Goal: Task Accomplishment & Management: Use online tool/utility

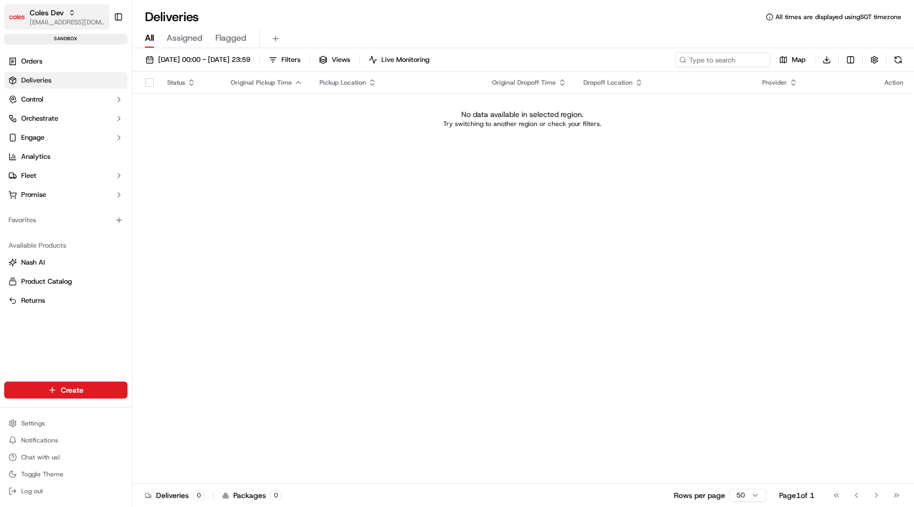
click at [56, 21] on span "[EMAIL_ADDRESS][DOMAIN_NAME]" at bounding box center [68, 22] width 76 height 8
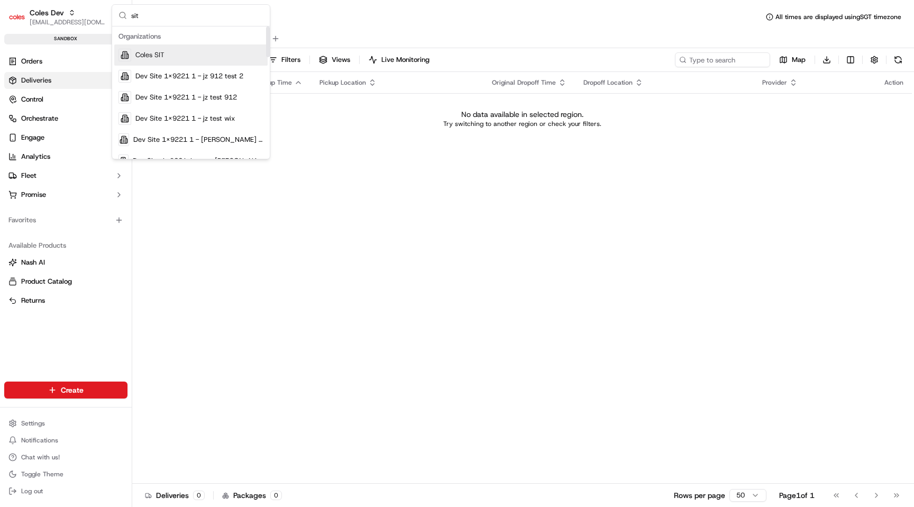
type input "sit"
click at [217, 54] on div "Coles SIT" at bounding box center [190, 54] width 153 height 21
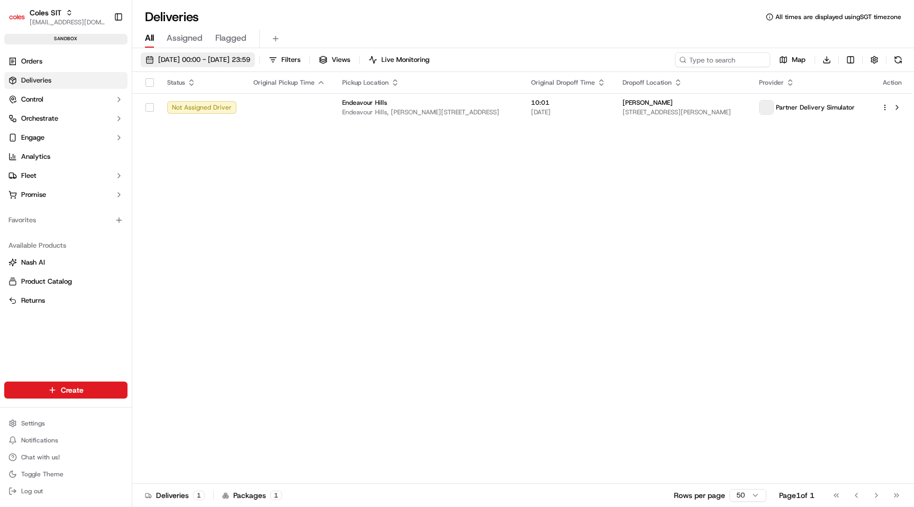
click at [202, 60] on span "[DATE] 00:00 - [DATE] 23:59" at bounding box center [204, 60] width 92 height 10
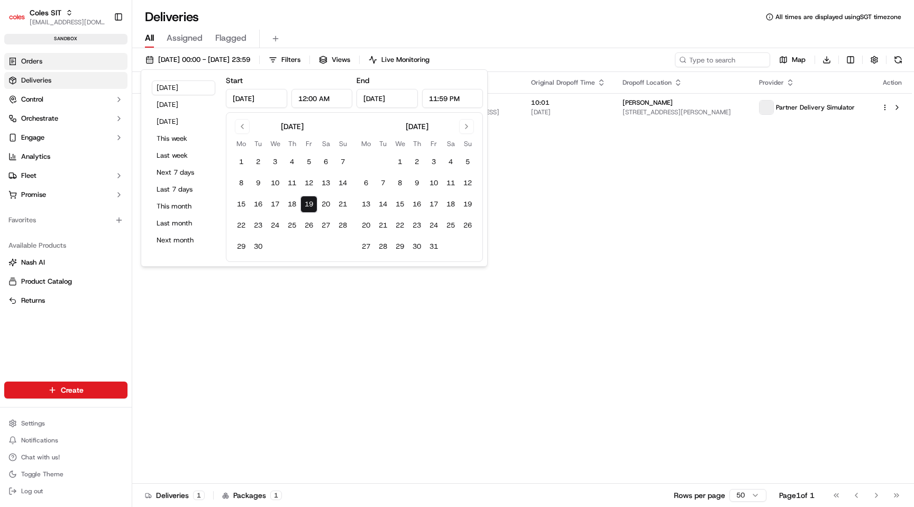
click at [74, 62] on link "Orders" at bounding box center [65, 61] width 123 height 17
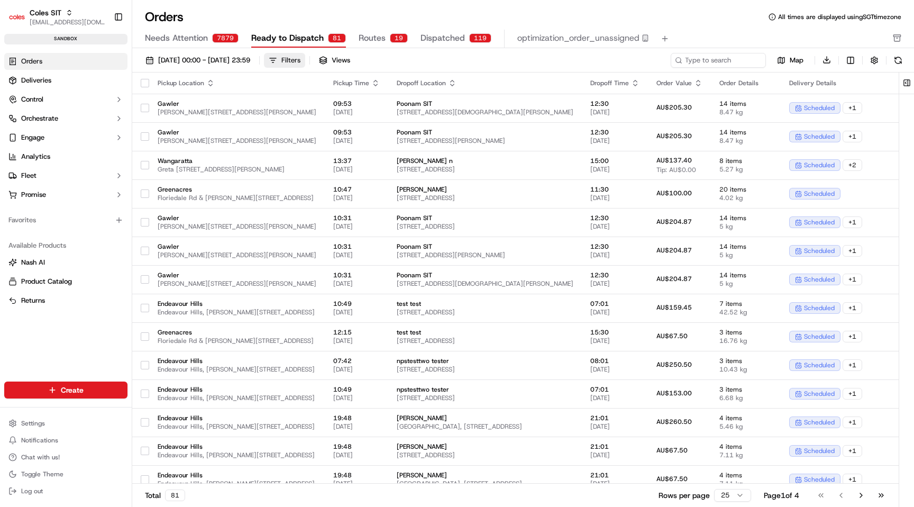
click at [301, 58] on div "Filters" at bounding box center [290, 61] width 19 height 10
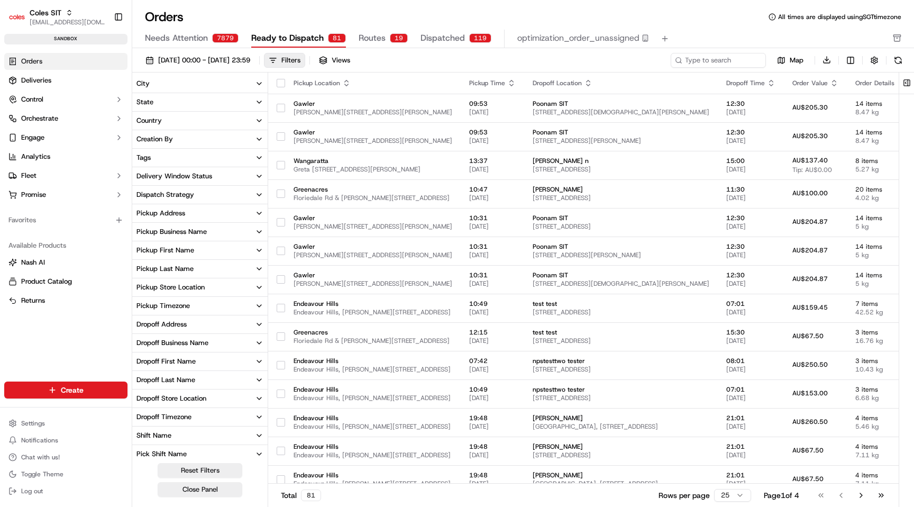
click at [200, 229] on div "Pickup Business Name" at bounding box center [172, 232] width 70 height 10
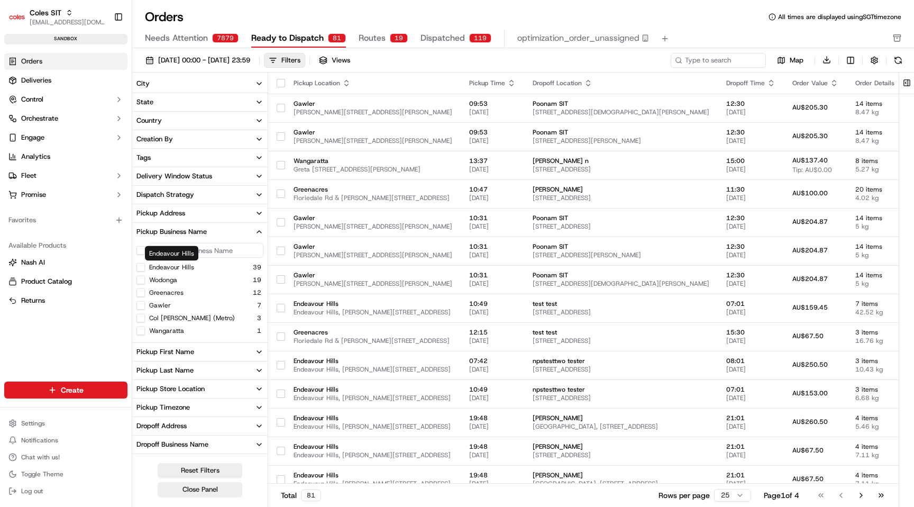
click at [190, 267] on label "Endeavour Hills" at bounding box center [171, 267] width 45 height 8
click at [145, 267] on Hills "Endeavour Hills" at bounding box center [141, 267] width 8 height 8
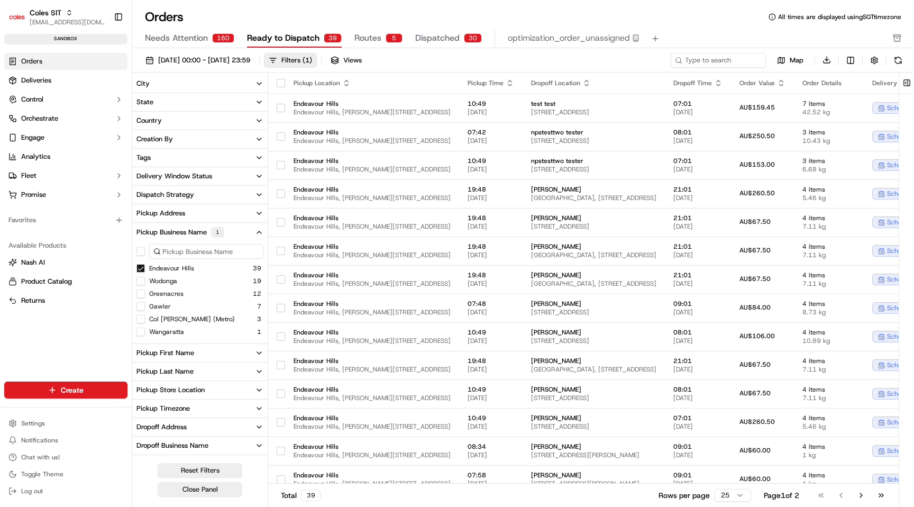
click at [190, 267] on label "Endeavour Hills" at bounding box center [171, 268] width 45 height 8
click at [145, 267] on Hills "Endeavour Hills" at bounding box center [141, 268] width 8 height 8
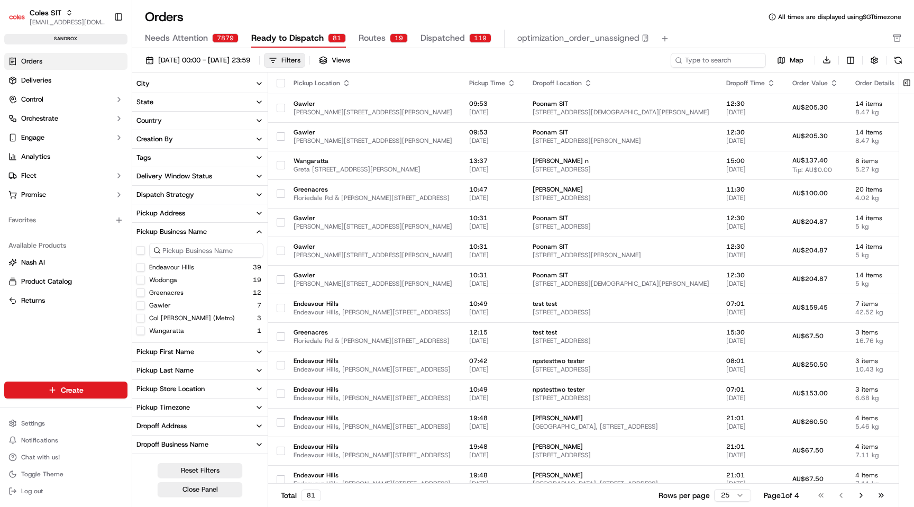
click at [221, 386] on button "Pickup Store Location" at bounding box center [199, 389] width 135 height 18
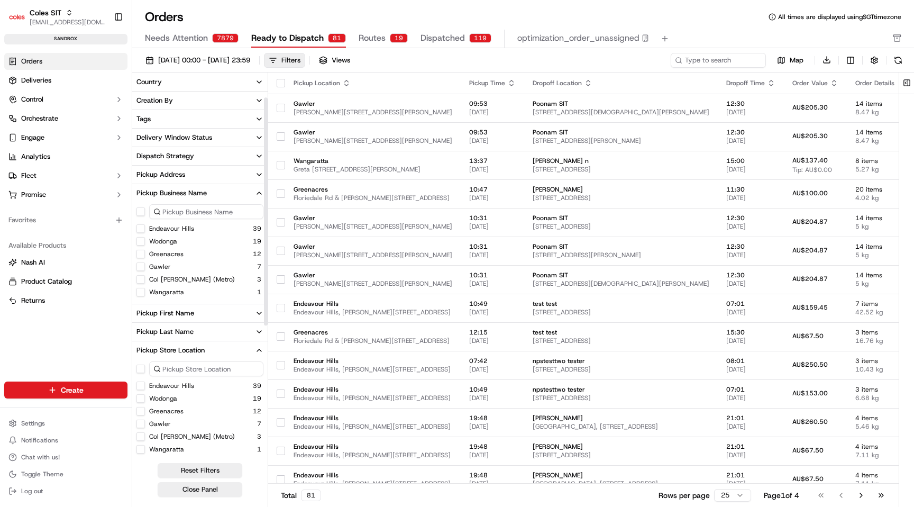
click at [197, 388] on div "Endeavour Hills 39" at bounding box center [199, 385] width 135 height 11
click at [188, 387] on label "Endeavour Hills" at bounding box center [171, 385] width 45 height 8
click at [145, 387] on button "Endeavour Hills" at bounding box center [141, 385] width 8 height 8
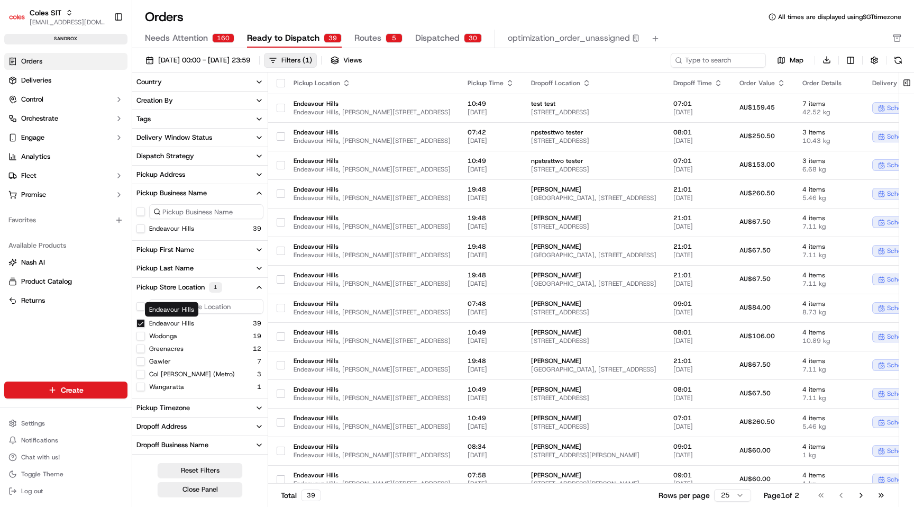
click at [186, 322] on label "Endeavour Hills" at bounding box center [171, 323] width 45 height 8
click at [145, 322] on button "Endeavour Hills" at bounding box center [141, 323] width 8 height 8
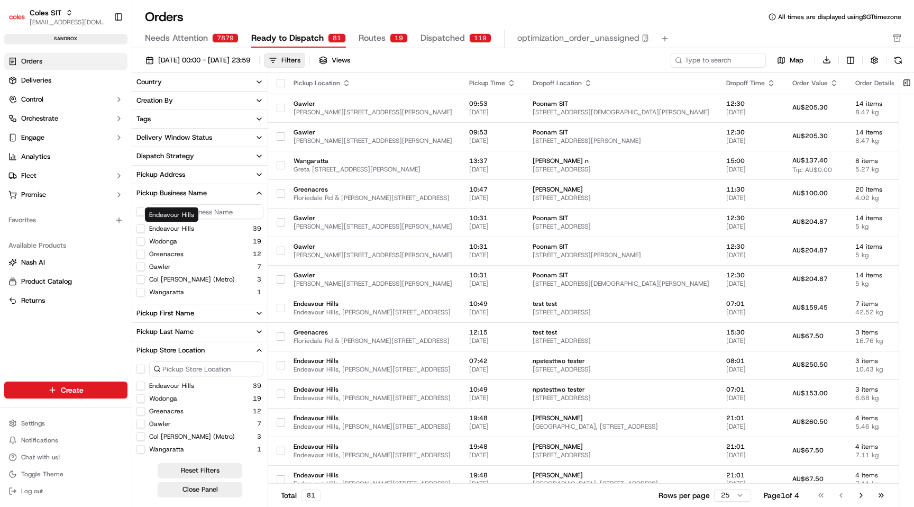
click at [180, 230] on label "Endeavour Hills" at bounding box center [171, 228] width 45 height 8
click at [145, 230] on Hills "Endeavour Hills" at bounding box center [141, 228] width 8 height 8
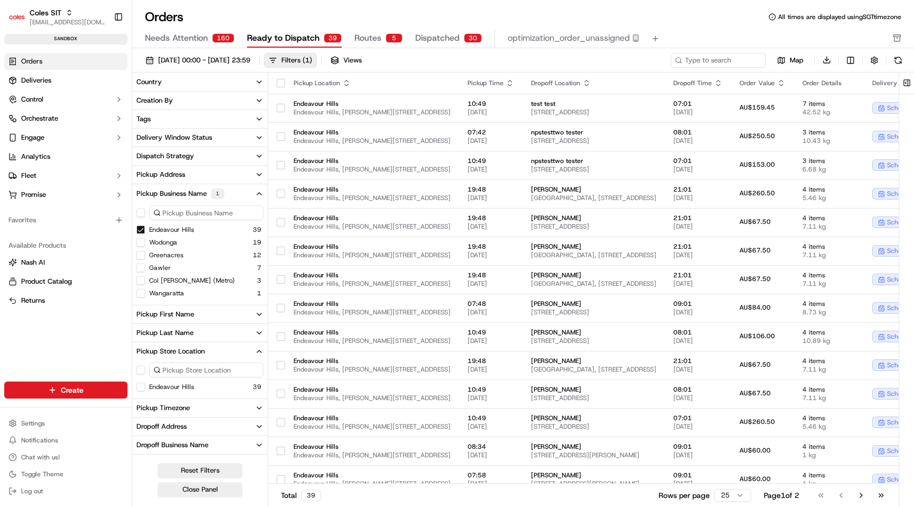
click at [180, 230] on label "Endeavour Hills" at bounding box center [171, 229] width 45 height 8
click at [145, 230] on Hills "Endeavour Hills" at bounding box center [141, 229] width 8 height 8
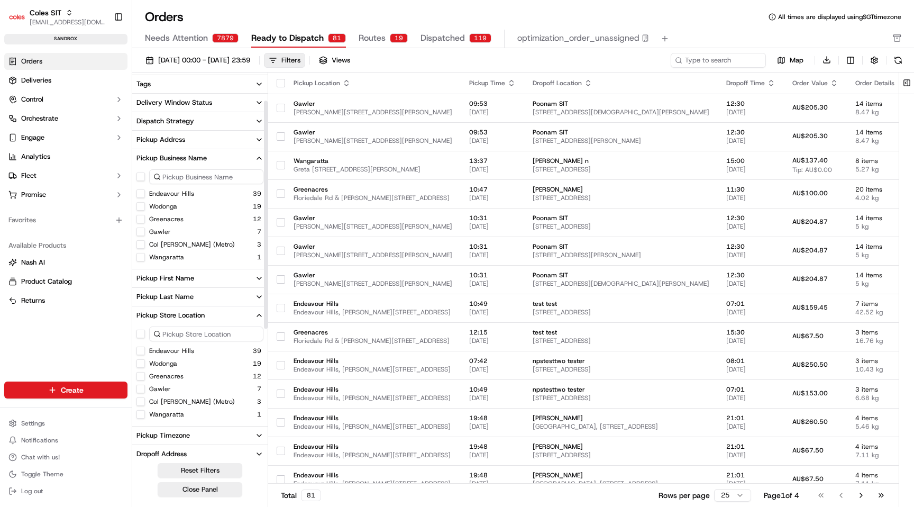
scroll to position [84, 0]
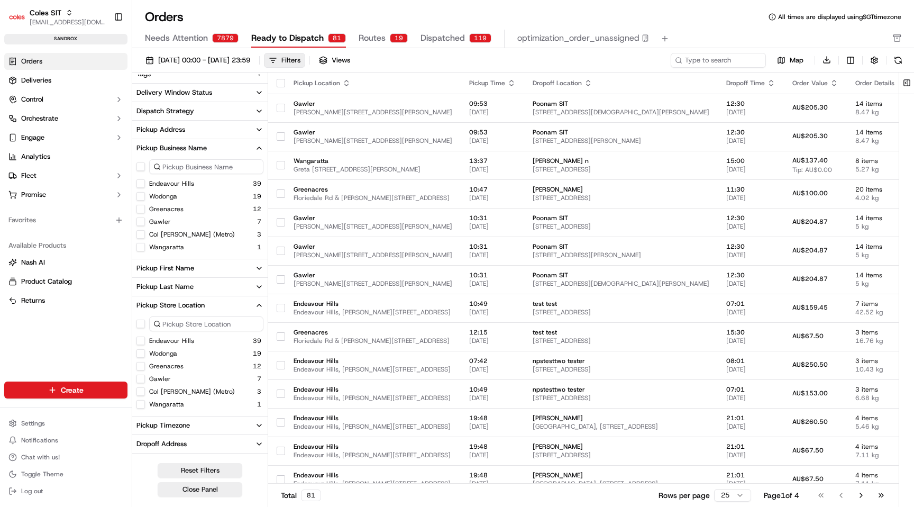
click at [140, 168] on button "button" at bounding box center [141, 166] width 8 height 8
click at [180, 344] on label "Endeavour Hills" at bounding box center [171, 342] width 45 height 8
click at [145, 344] on button "Endeavour Hills" at bounding box center [141, 342] width 8 height 8
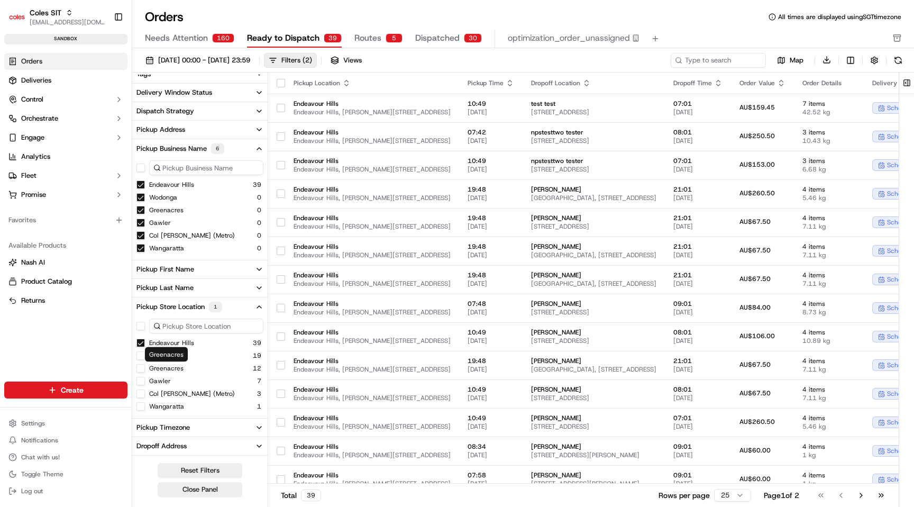
click at [162, 367] on label "Greenacres" at bounding box center [166, 368] width 34 height 8
click at [145, 367] on button "Greenacres" at bounding box center [141, 368] width 8 height 8
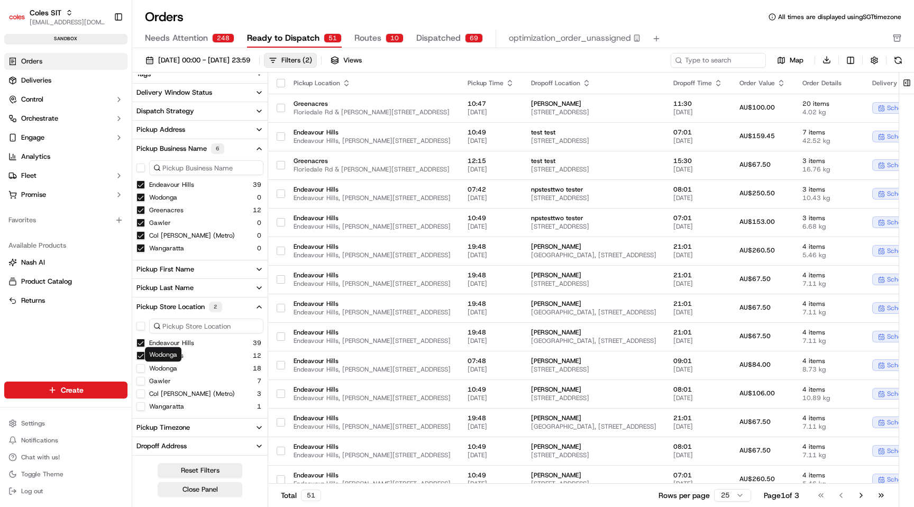
click at [164, 352] on div "[PERSON_NAME]" at bounding box center [163, 354] width 37 height 15
click at [140, 355] on button "Greenacres" at bounding box center [141, 355] width 8 height 8
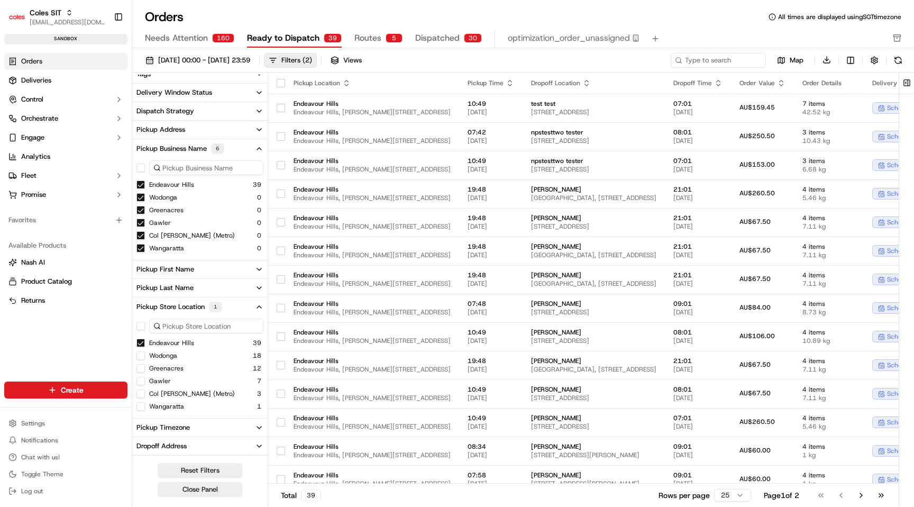
click at [139, 344] on button "Endeavour Hills" at bounding box center [141, 343] width 8 height 8
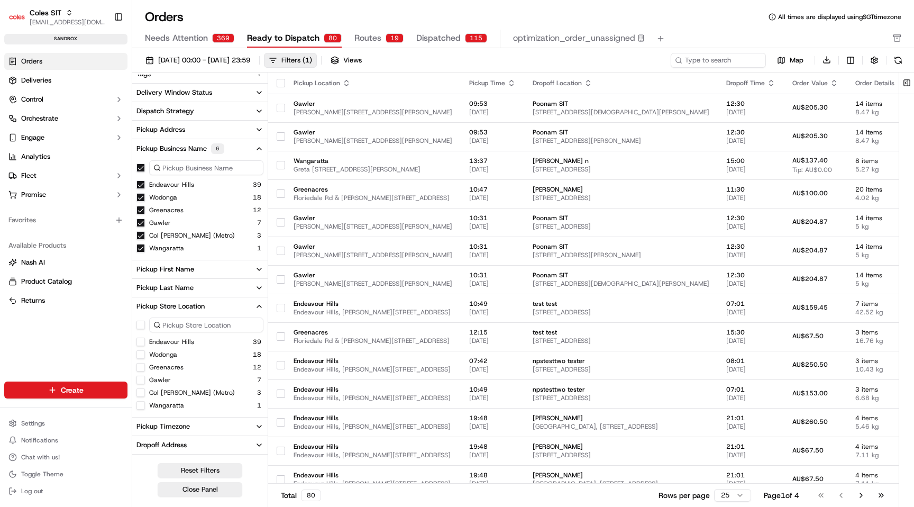
type button "on"
